Goal: Check status: Check status

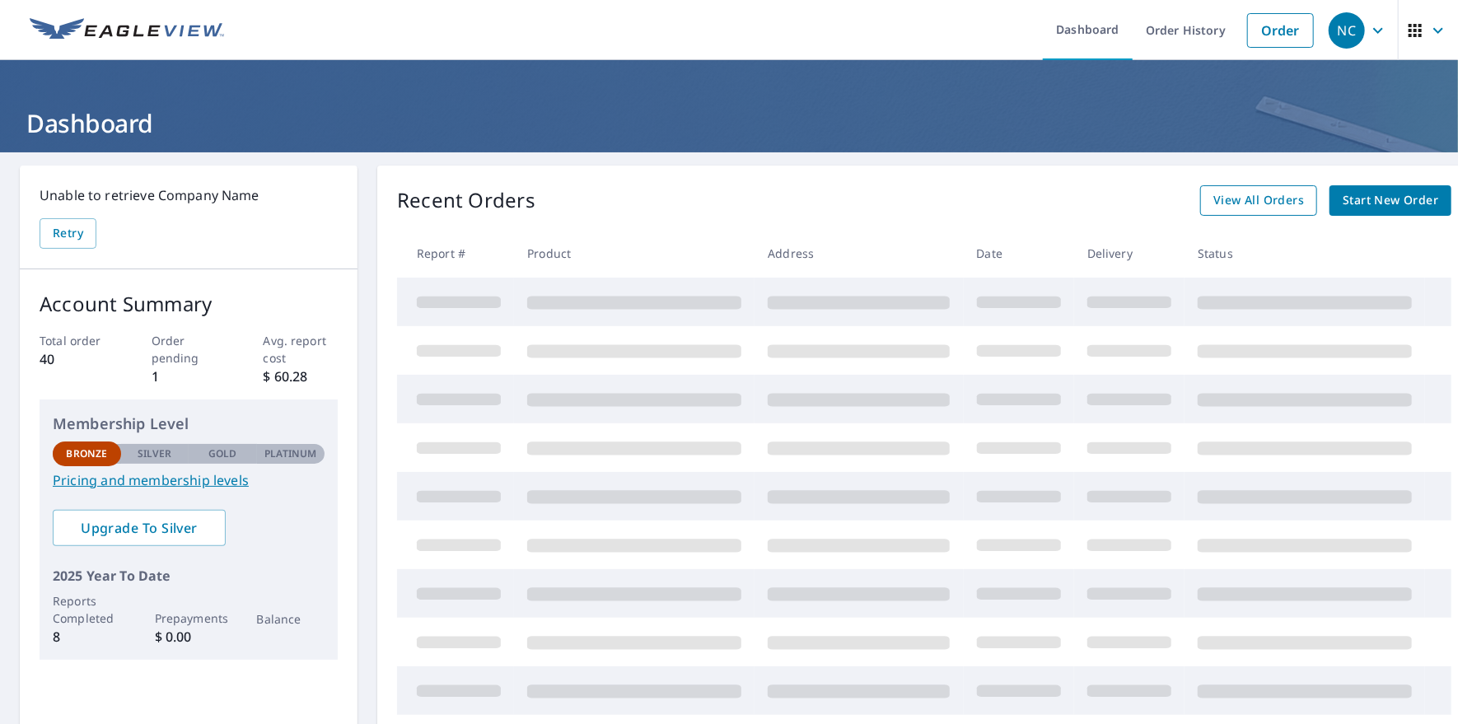
click at [1239, 203] on span "View All Orders" at bounding box center [1258, 200] width 91 height 21
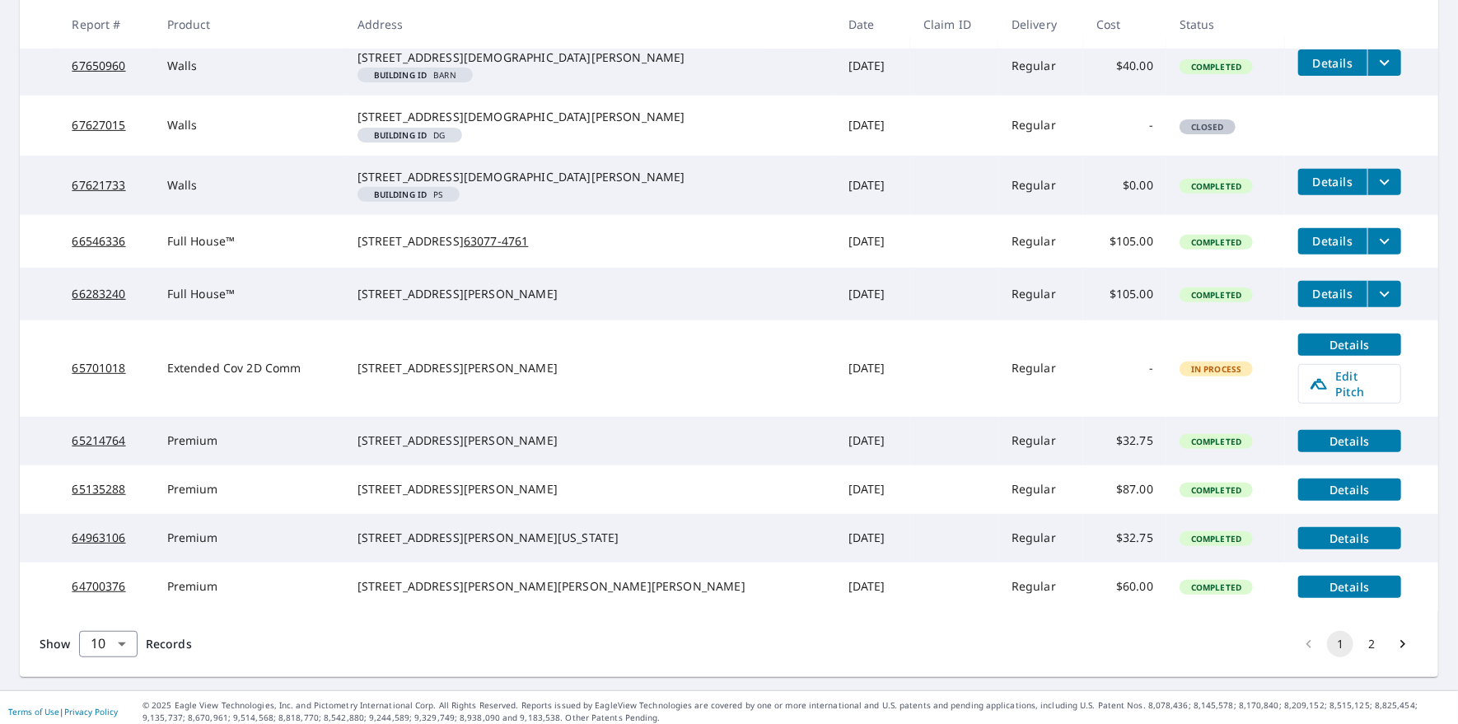
scroll to position [411, 0]
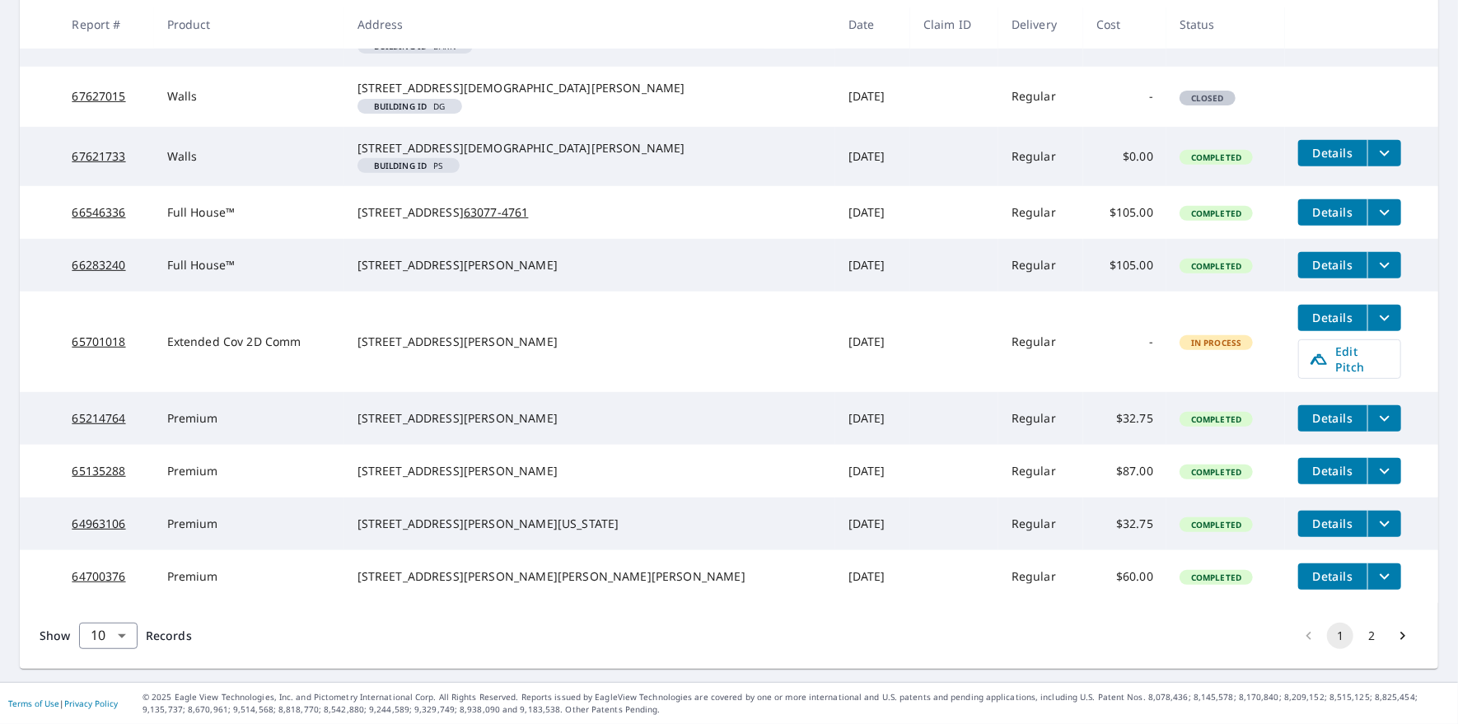
click at [532, 532] on div "[STREET_ADDRESS][PERSON_NAME][US_STATE]" at bounding box center [589, 524] width 464 height 16
click at [1308, 531] on span "Details" at bounding box center [1332, 524] width 49 height 16
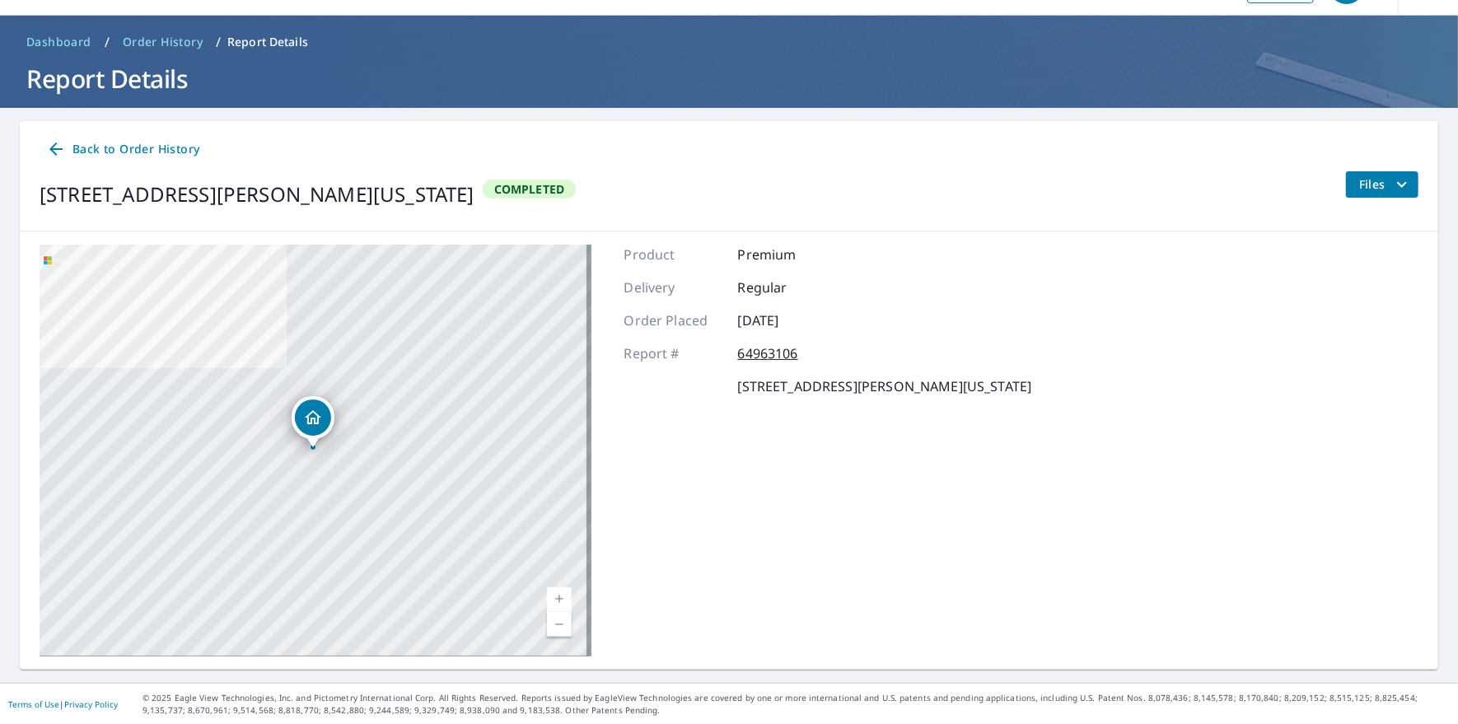
click at [1392, 175] on icon "filesDropdownBtn-64963106" at bounding box center [1402, 185] width 20 height 20
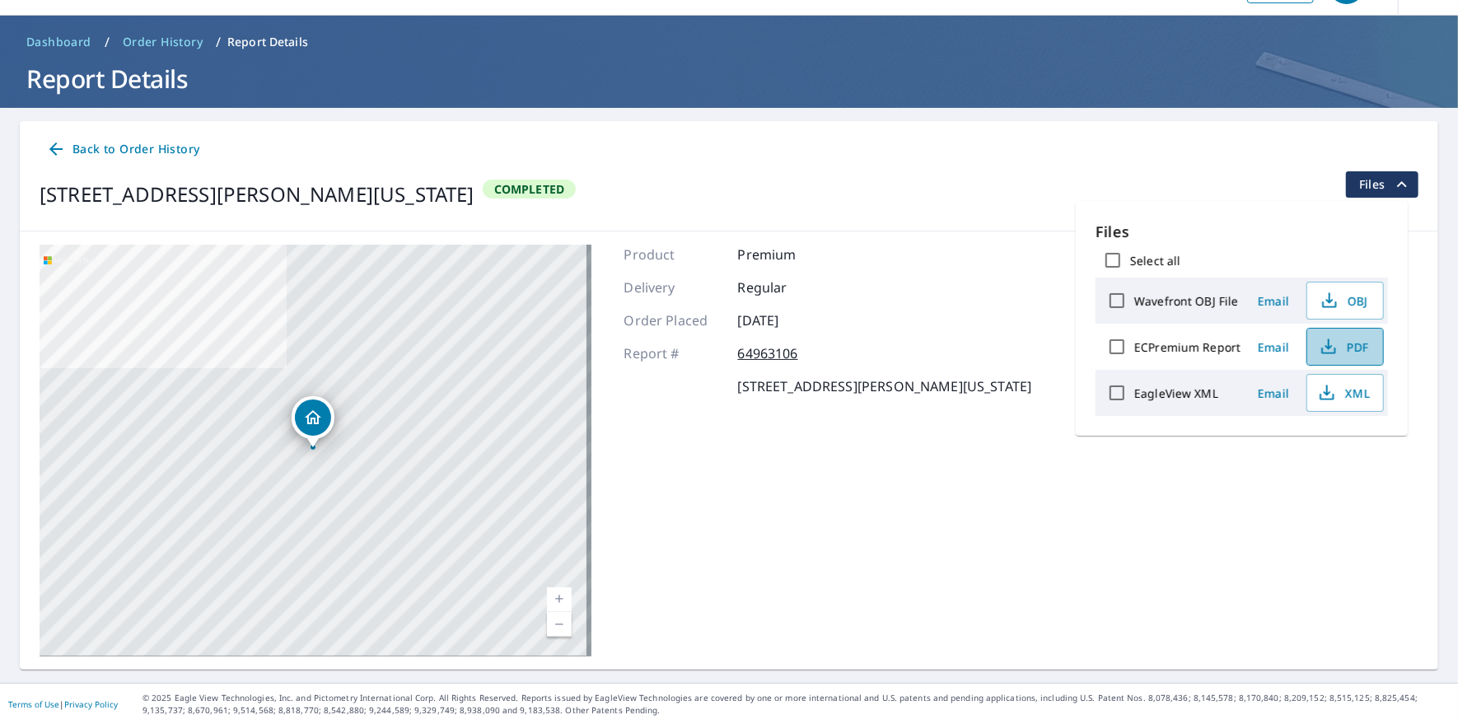
click at [1323, 345] on icon "button" at bounding box center [1328, 347] width 20 height 20
